Goal: Find specific page/section: Find specific page/section

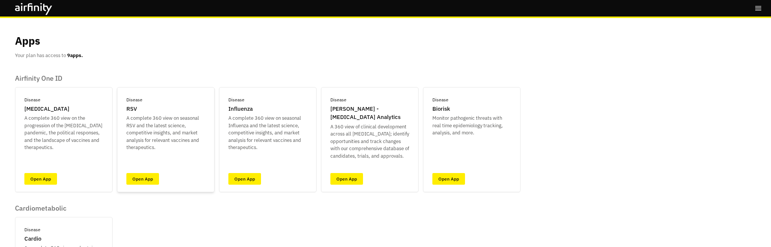
scroll to position [50, 0]
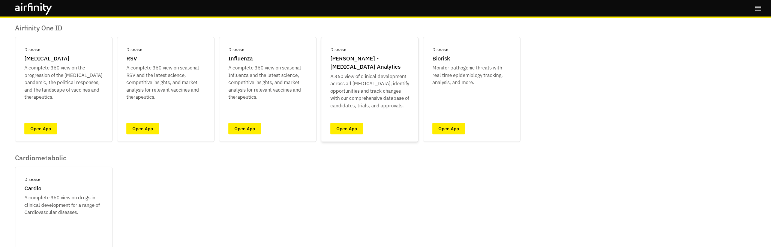
click at [402, 107] on p "A 360 view of clinical development across all infectious diseases; identify opp…" at bounding box center [369, 91] width 79 height 37
click at [353, 128] on link "Open App" at bounding box center [346, 129] width 33 height 12
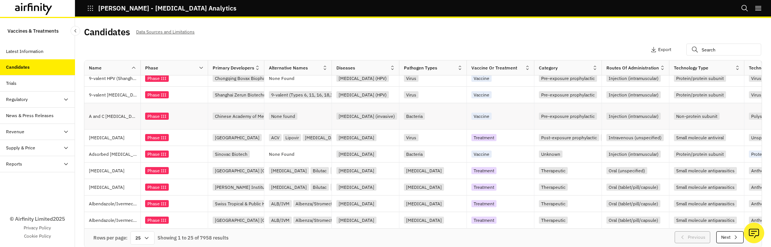
scroll to position [8, 0]
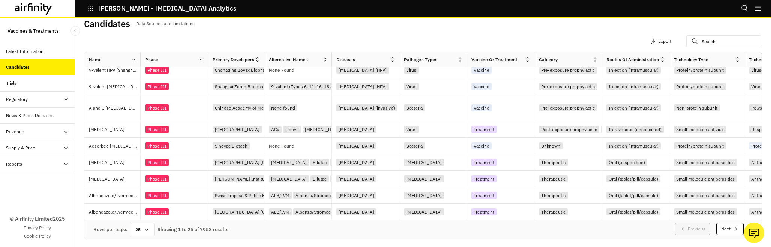
click at [305, 35] on div "Apply Filters Columns Export" at bounding box center [423, 42] width 678 height 20
